Goal: Task Accomplishment & Management: Manage account settings

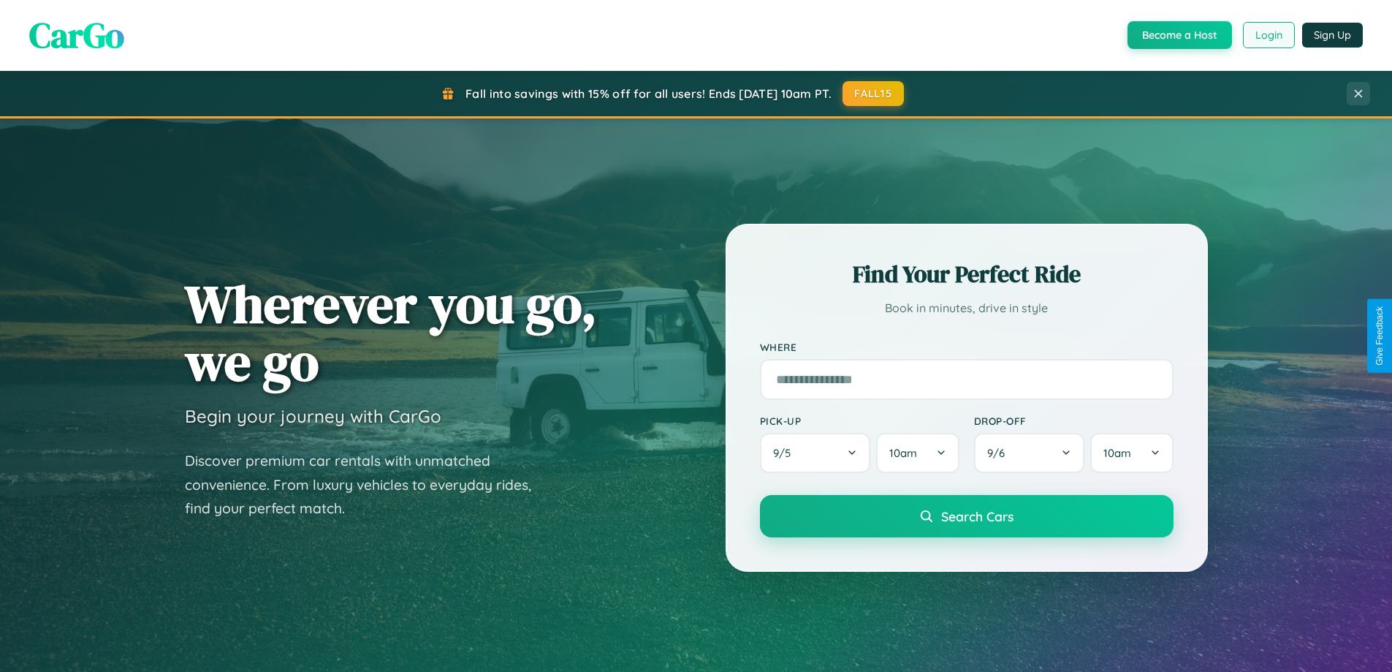
click at [1268, 35] on button "Login" at bounding box center [1269, 35] width 52 height 26
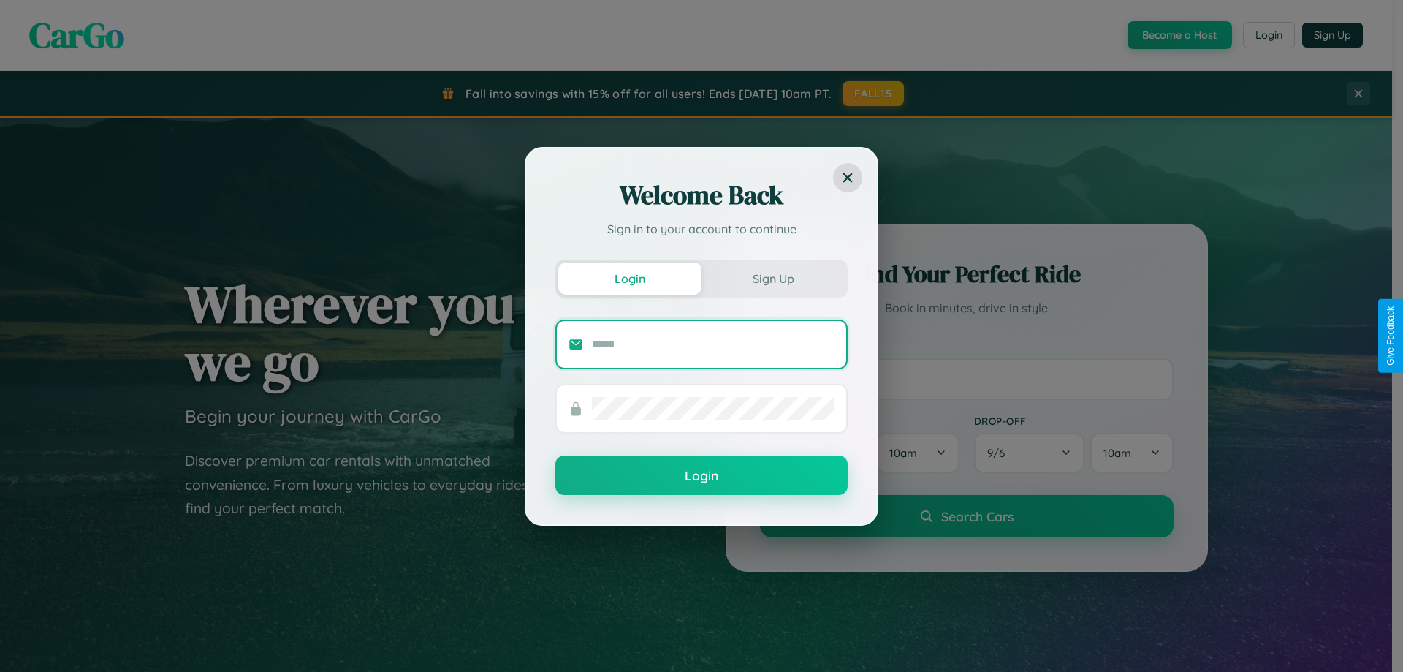
click at [713, 343] on input "text" at bounding box center [713, 344] width 243 height 23
type input "**********"
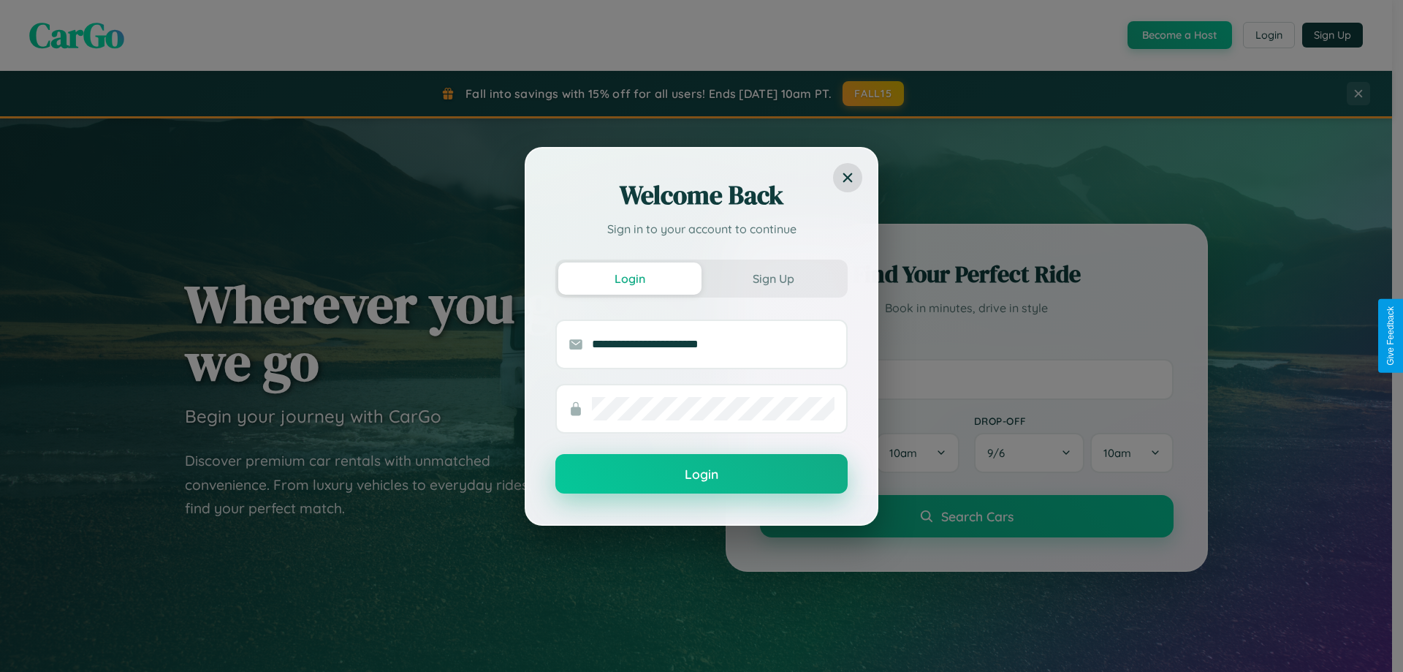
click at [702, 474] on button "Login" at bounding box center [701, 473] width 292 height 39
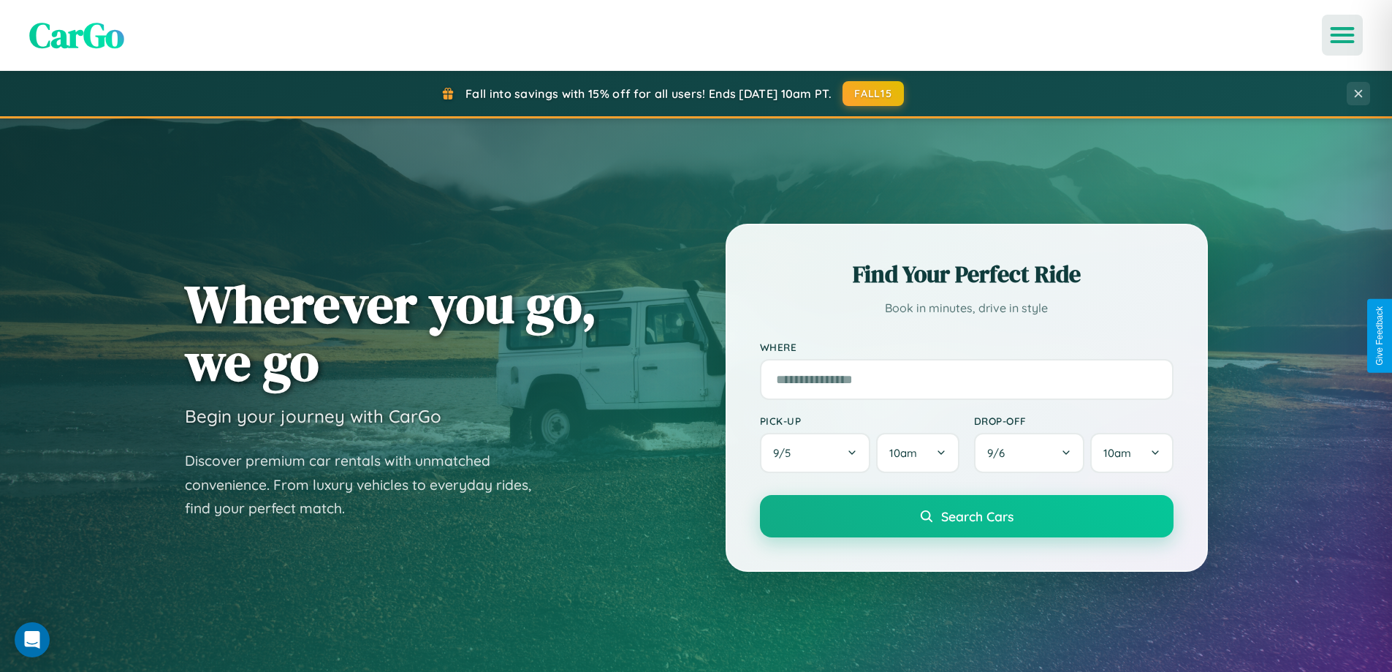
click at [1343, 35] on icon "Open menu" at bounding box center [1342, 35] width 21 height 13
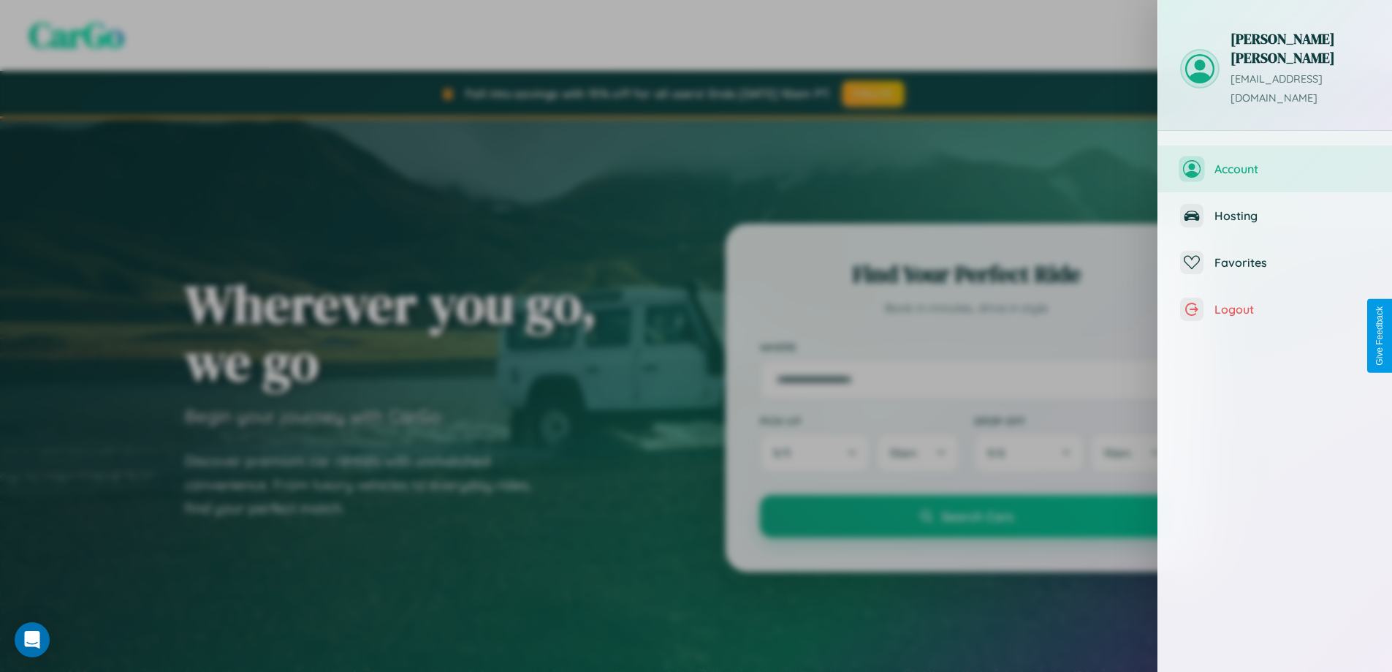
click at [1275, 162] on span "Account" at bounding box center [1293, 169] width 156 height 15
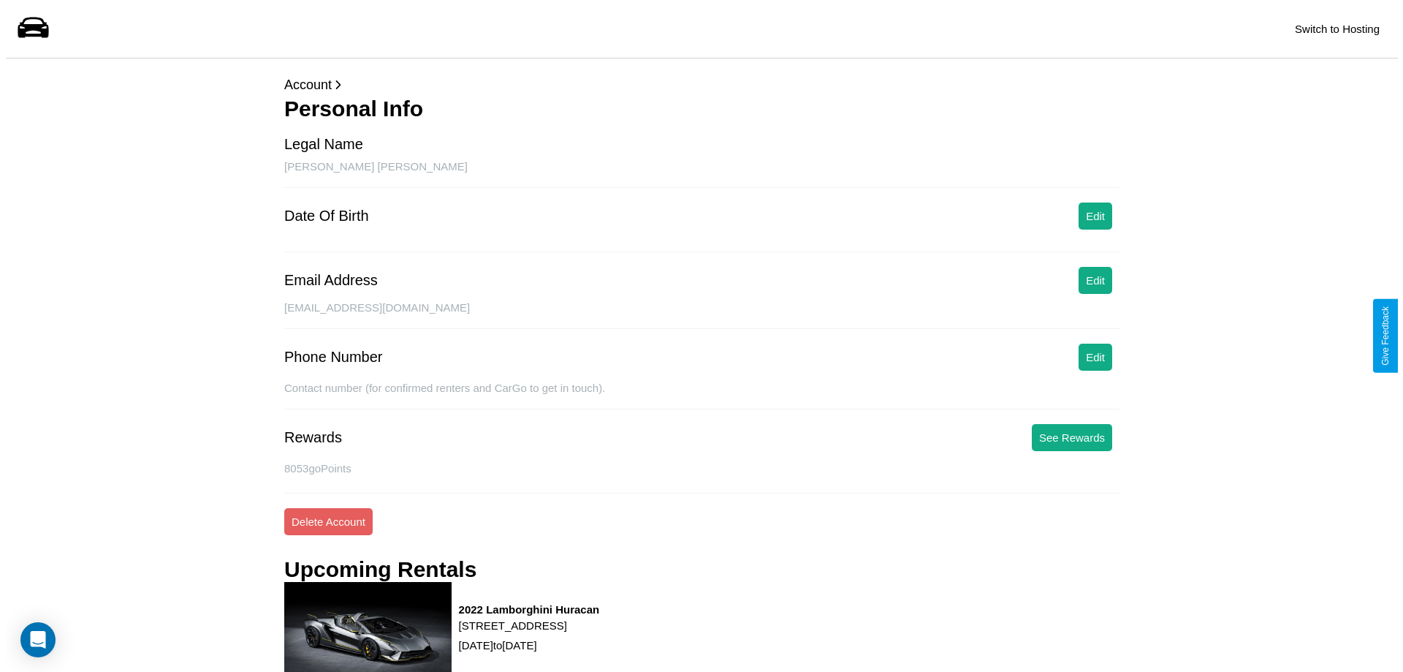
scroll to position [186, 0]
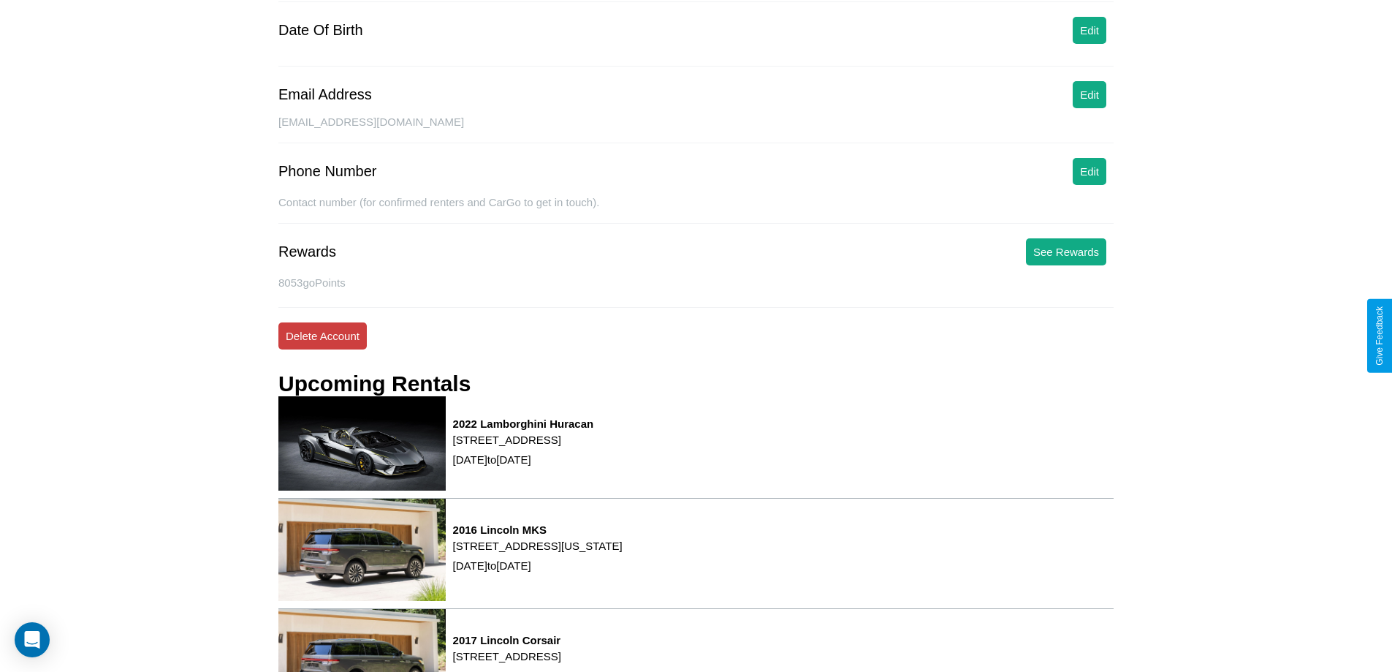
click at [322, 335] on button "Delete Account" at bounding box center [322, 335] width 88 height 27
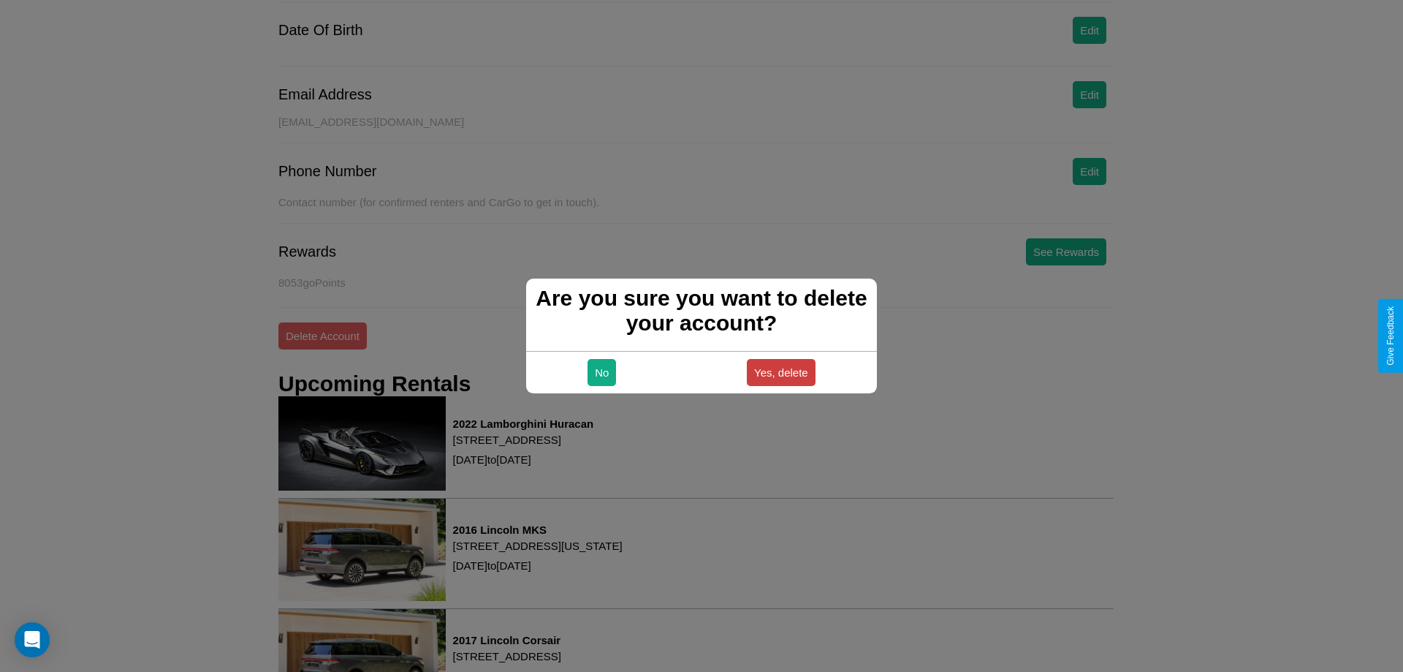
click at [781, 372] on button "Yes, delete" at bounding box center [781, 372] width 69 height 27
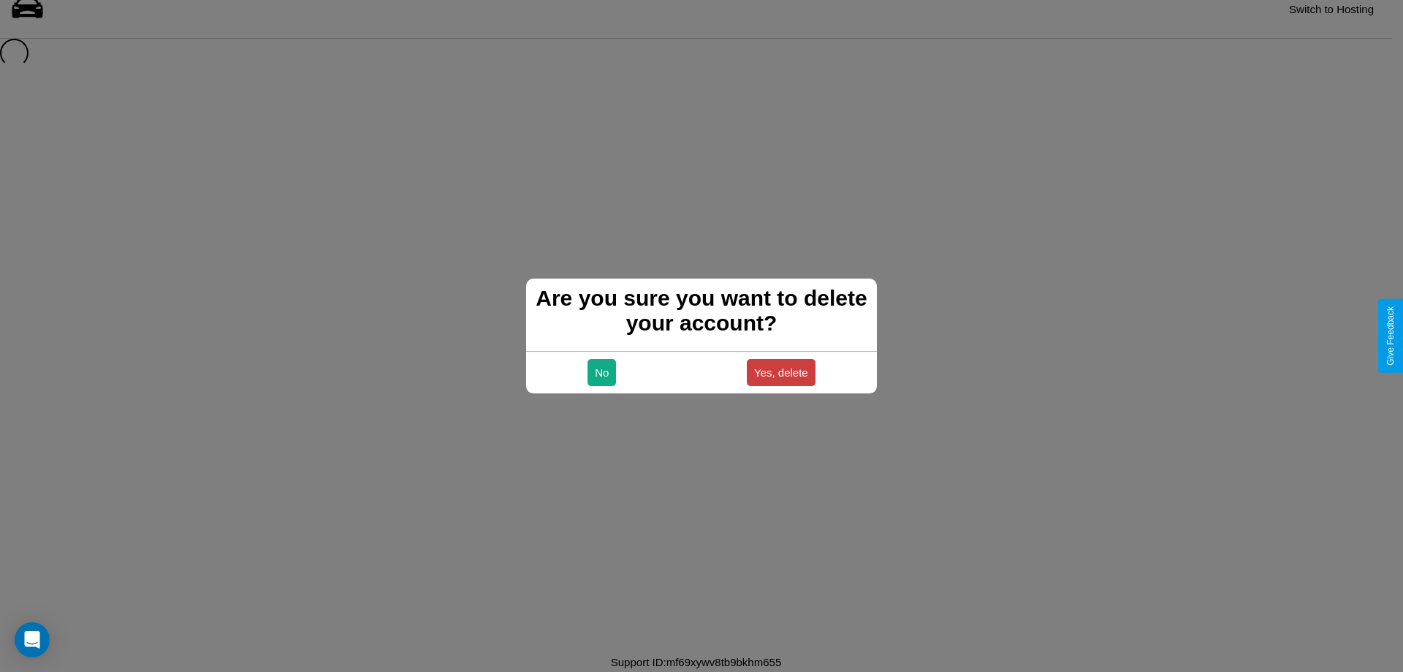
scroll to position [20, 0]
